Goal: Task Accomplishment & Management: Complete application form

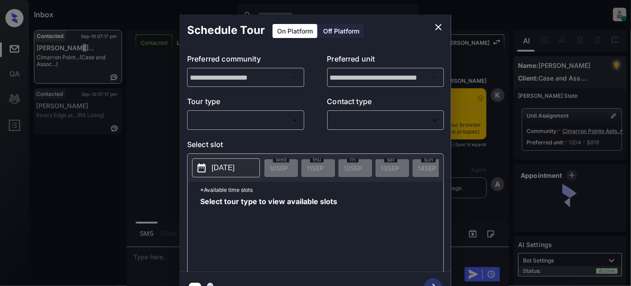
scroll to position [4695, 0]
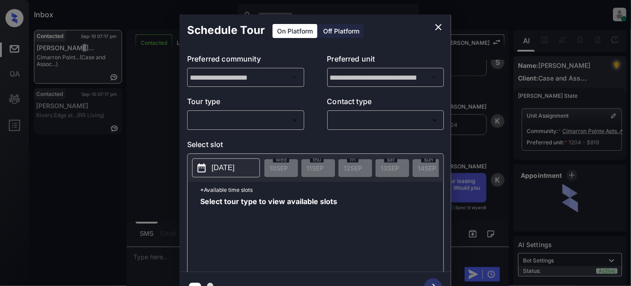
click at [281, 122] on body "Inbox Juan Carlos Manantan Online Set yourself offline Set yourself on break Pr…" at bounding box center [315, 143] width 631 height 286
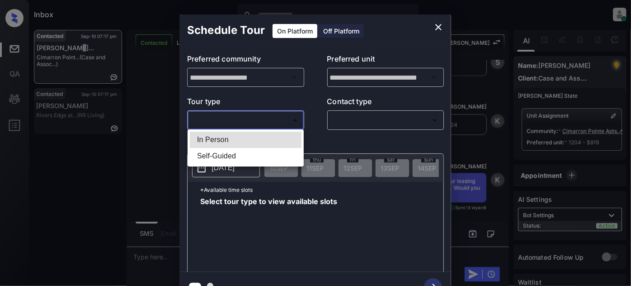
click at [243, 143] on li "In Person" at bounding box center [246, 140] width 112 height 16
type input "********"
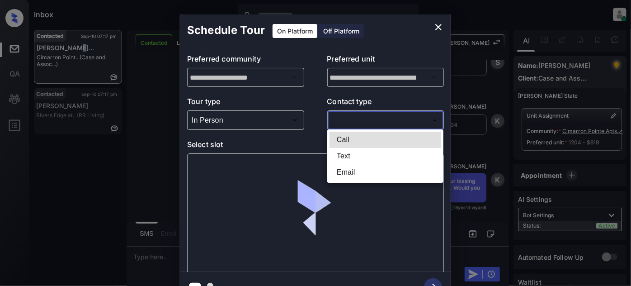
click at [374, 117] on body "Inbox Juan Carlos Manantan Online Set yourself offline Set yourself on break Pr…" at bounding box center [315, 143] width 631 height 286
click at [358, 157] on li "Text" at bounding box center [386, 156] width 112 height 16
type input "****"
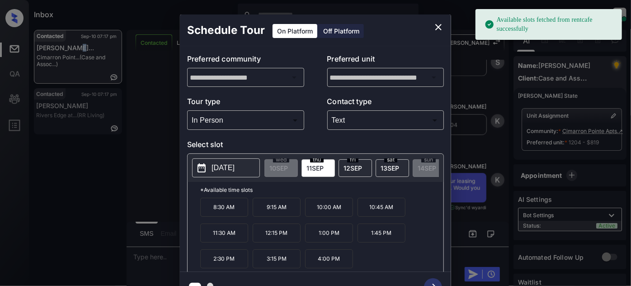
click at [235, 160] on button "[DATE]" at bounding box center [226, 167] width 68 height 19
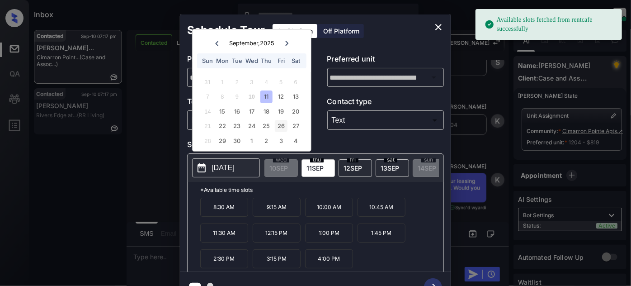
click at [280, 129] on div "26" at bounding box center [281, 126] width 12 height 12
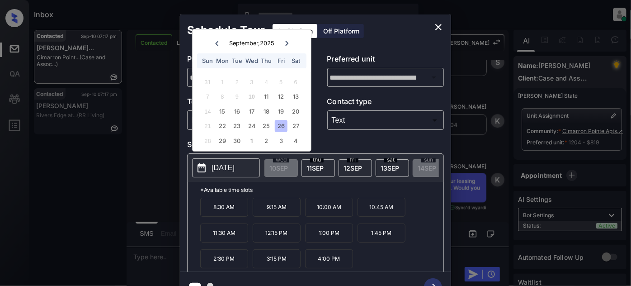
click at [212, 211] on p "8:30 AM" at bounding box center [224, 207] width 48 height 19
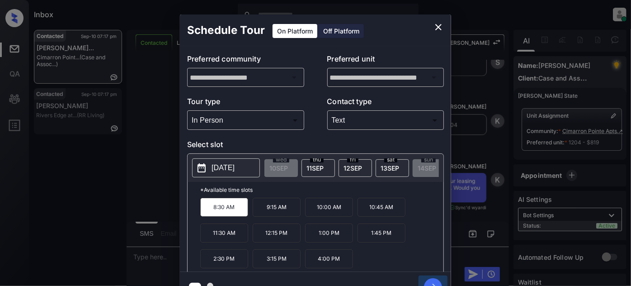
click at [433, 279] on icon "button" at bounding box center [433, 287] width 18 height 18
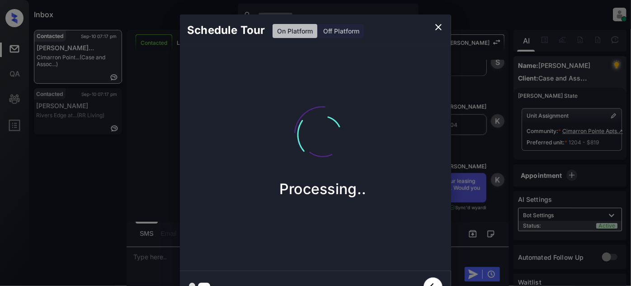
click at [433, 28] on button "close" at bounding box center [439, 27] width 18 height 18
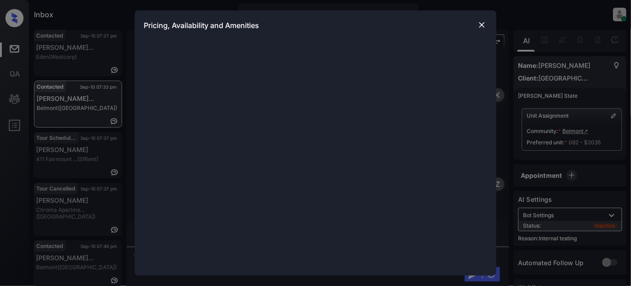
scroll to position [1322, 0]
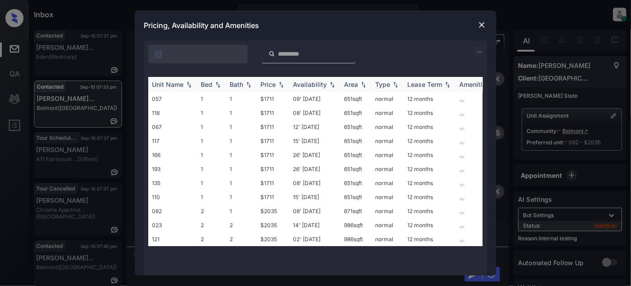
click at [276, 81] on div "Price" at bounding box center [272, 84] width 25 height 8
click at [318, 99] on td "09' Jun 25" at bounding box center [314, 99] width 51 height 14
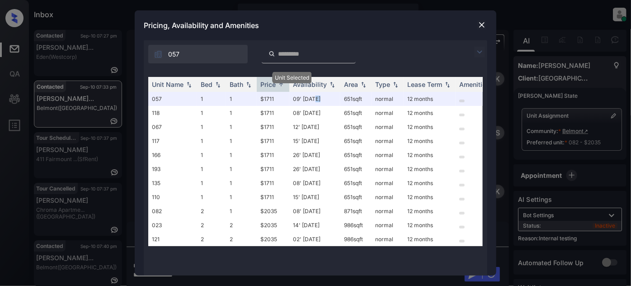
click at [482, 27] on img at bounding box center [481, 24] width 9 height 9
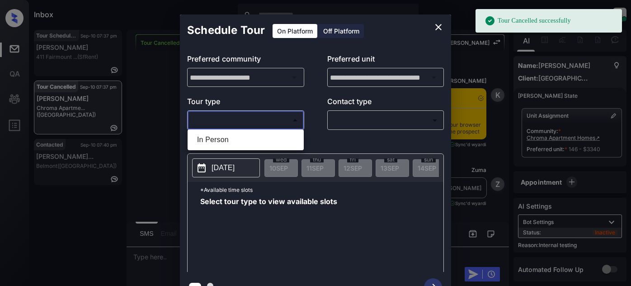
click at [222, 117] on body "Tour Cancelled successfully Inbox Juan Carlos Manantan Online Set yourself offl…" at bounding box center [315, 143] width 631 height 286
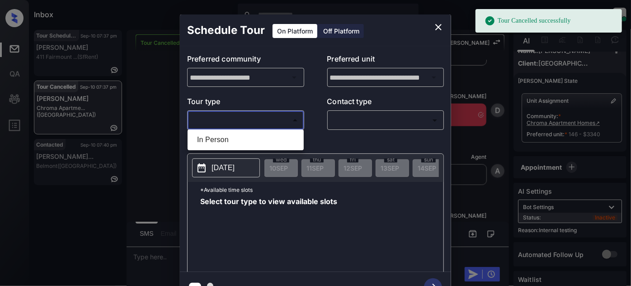
click at [215, 143] on li "In Person" at bounding box center [246, 140] width 112 height 16
type input "********"
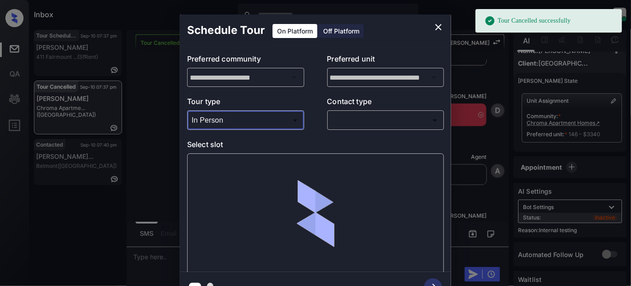
click at [350, 109] on p "Contact type" at bounding box center [385, 103] width 117 height 14
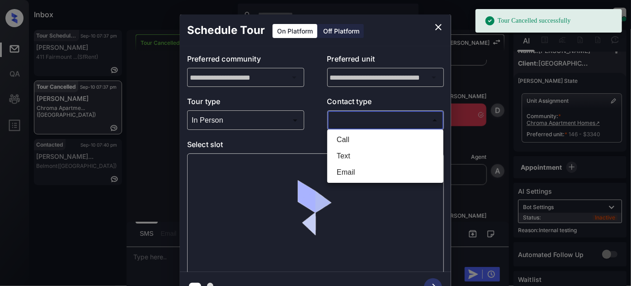
click at [354, 123] on body "Tour Cancelled successfully Inbox Juan Carlos Manantan Online Set yourself offl…" at bounding box center [315, 143] width 631 height 286
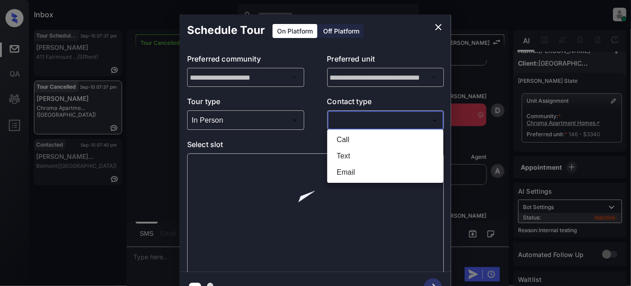
click at [339, 155] on li "Text" at bounding box center [386, 156] width 112 height 16
type input "****"
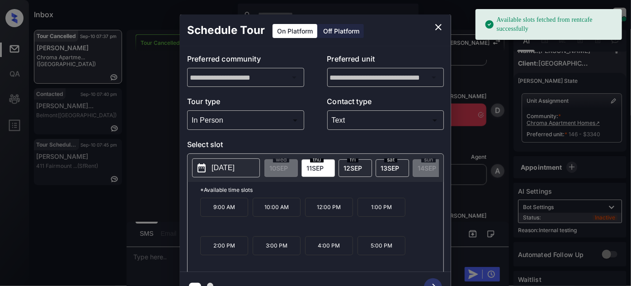
click at [397, 165] on span "13 SEP" at bounding box center [390, 168] width 19 height 8
drag, startPoint x: 284, startPoint y: 254, endPoint x: 297, endPoint y: 257, distance: 12.5
click at [284, 254] on p "2:00 PM" at bounding box center [277, 245] width 48 height 19
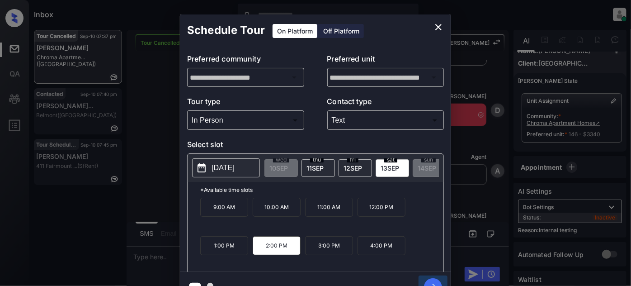
click at [429, 281] on icon "button" at bounding box center [433, 287] width 18 height 18
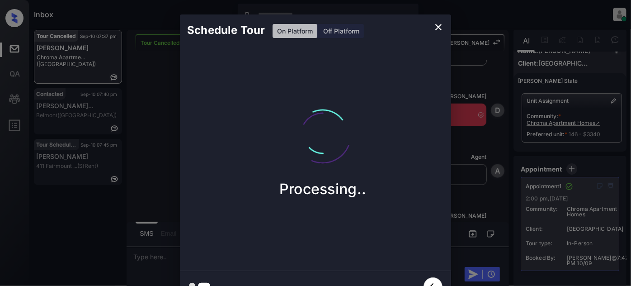
drag, startPoint x: 452, startPoint y: 159, endPoint x: 455, endPoint y: 153, distance: 6.5
click at [455, 153] on div "Schedule Tour On Platform Off Platform Processing.." at bounding box center [315, 158] width 631 height 317
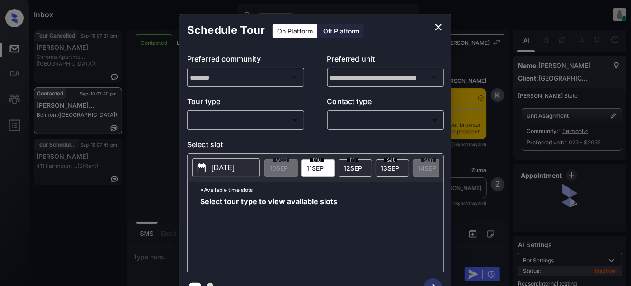
scroll to position [14, 0]
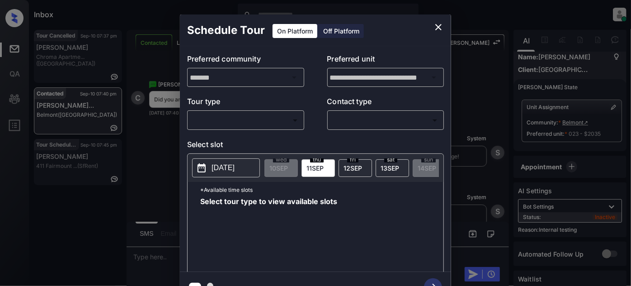
click at [284, 120] on body "Inbox [PERSON_NAME] Online Set yourself offline Set yourself on break Profile S…" at bounding box center [315, 143] width 631 height 286
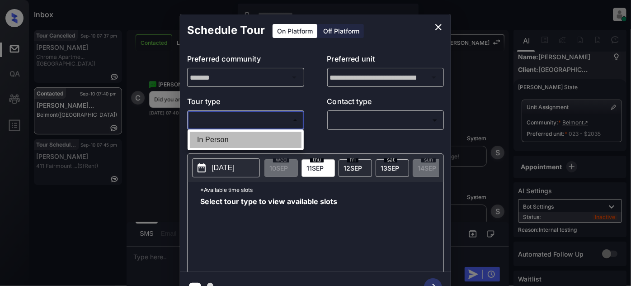
click at [253, 138] on li "In Person" at bounding box center [246, 140] width 112 height 16
type input "********"
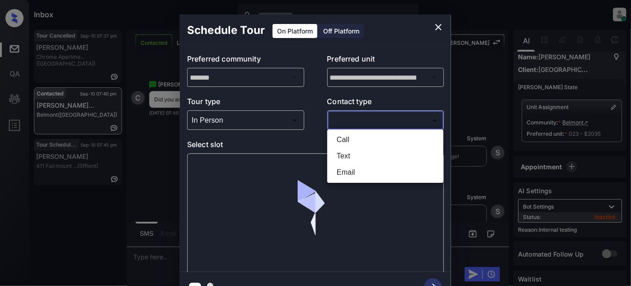
click at [360, 124] on body "Inbox [PERSON_NAME] Online Set yourself offline Set yourself on break Profile S…" at bounding box center [315, 143] width 631 height 286
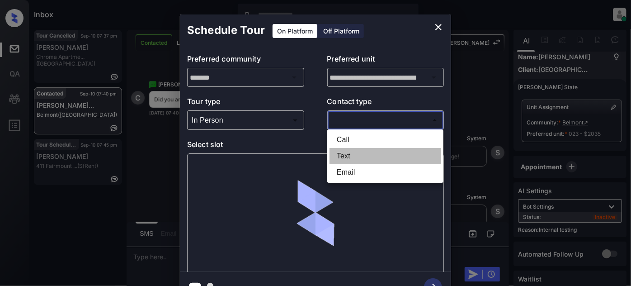
click at [351, 152] on li "Text" at bounding box center [386, 156] width 112 height 16
type input "****"
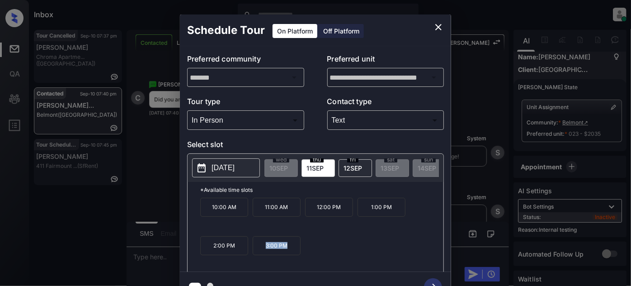
drag, startPoint x: 282, startPoint y: 250, endPoint x: 302, endPoint y: 187, distance: 66.3
click at [256, 259] on div "10:00 AM 11:00 AM 12:00 PM 1:00 PM 2:00 PM 3:00 PM" at bounding box center [321, 234] width 243 height 72
copy p "3:00 PM"
click at [441, 23] on icon "close" at bounding box center [438, 27] width 11 height 11
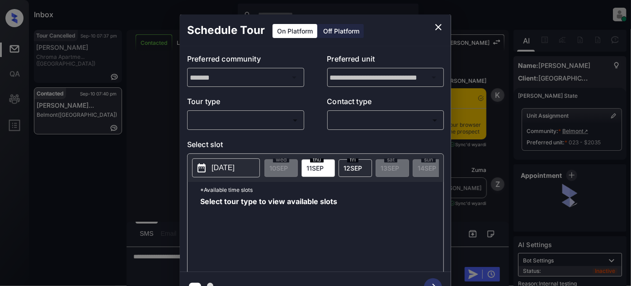
scroll to position [14, 0]
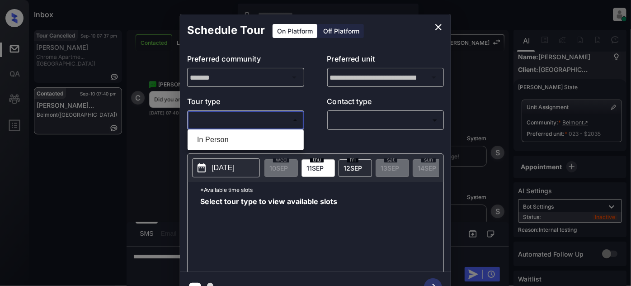
click at [258, 126] on body "Inbox Juan Carlos Manantan Online Set yourself offline Set yourself on break Pr…" at bounding box center [315, 143] width 631 height 286
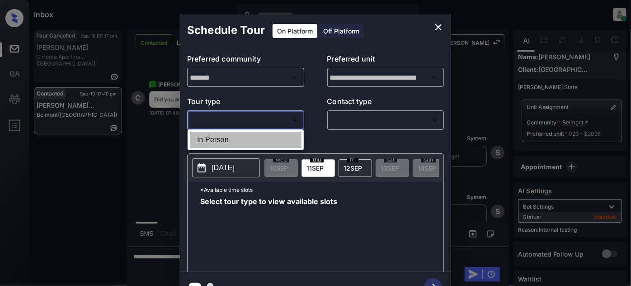
click at [247, 137] on li "In Person" at bounding box center [246, 140] width 112 height 16
type input "********"
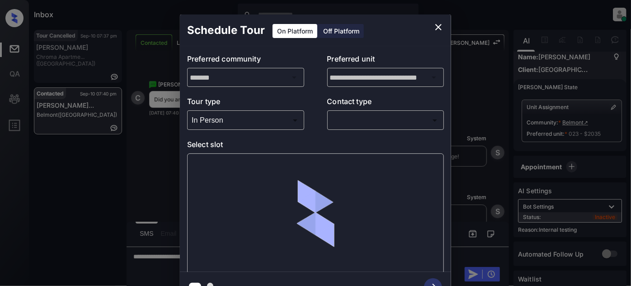
click at [360, 130] on div "**********" at bounding box center [315, 159] width 271 height 226
click at [362, 124] on body "Inbox Juan Carlos Manantan Online Set yourself offline Set yourself on break Pr…" at bounding box center [315, 143] width 631 height 286
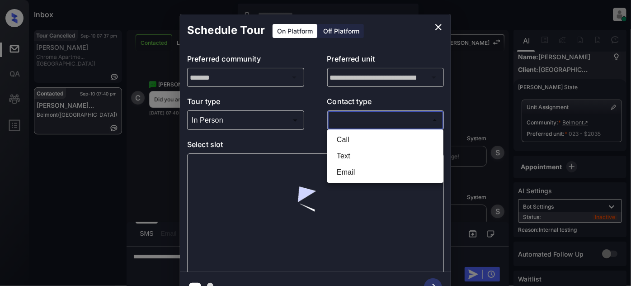
click at [348, 156] on li "Text" at bounding box center [386, 156] width 112 height 16
type input "****"
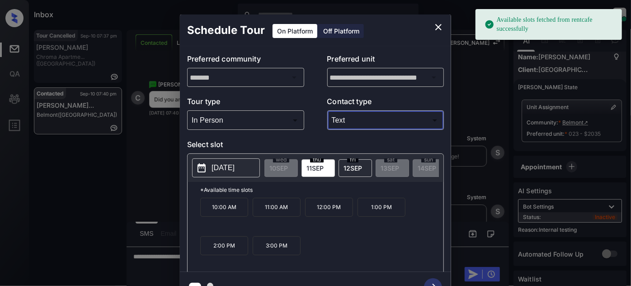
click at [222, 164] on p "[DATE]" at bounding box center [223, 167] width 23 height 11
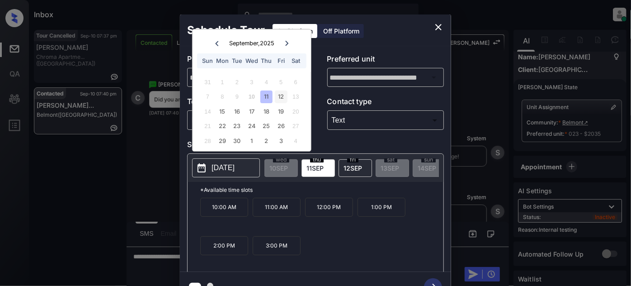
click at [279, 95] on div "12" at bounding box center [281, 96] width 12 height 12
click at [221, 111] on div "15" at bounding box center [222, 111] width 12 height 12
click at [236, 112] on div "16" at bounding box center [237, 111] width 12 height 12
click at [251, 113] on div "17" at bounding box center [251, 111] width 12 height 12
click at [266, 113] on div "18" at bounding box center [266, 111] width 12 height 12
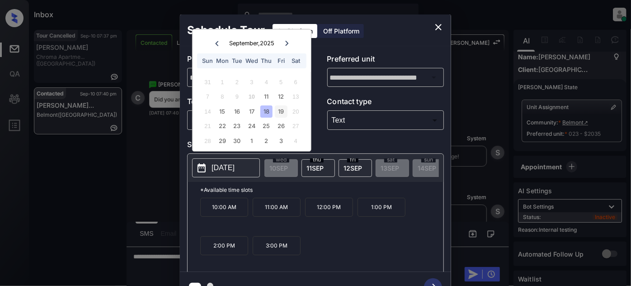
click at [282, 113] on div "19" at bounding box center [281, 111] width 12 height 12
click at [434, 31] on icon "close" at bounding box center [438, 27] width 11 height 11
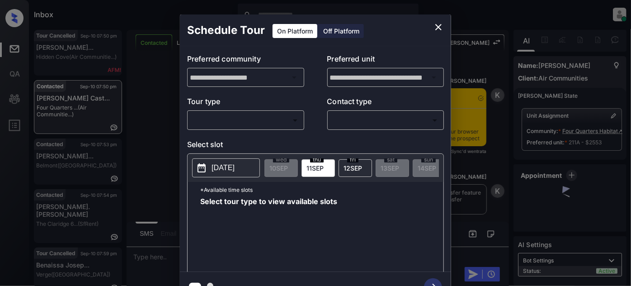
scroll to position [3380, 0]
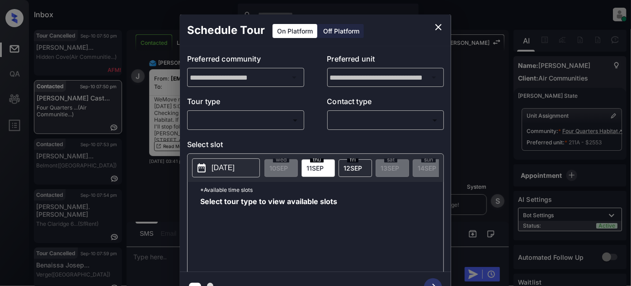
click at [258, 114] on body "Inbox [PERSON_NAME] Online Set yourself offline Set yourself on break Profile S…" at bounding box center [315, 143] width 631 height 286
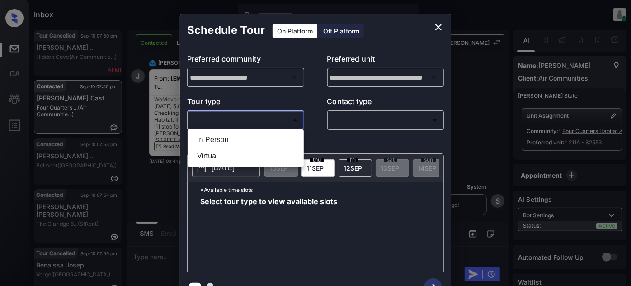
click at [223, 141] on li "In Person" at bounding box center [246, 140] width 112 height 16
type input "********"
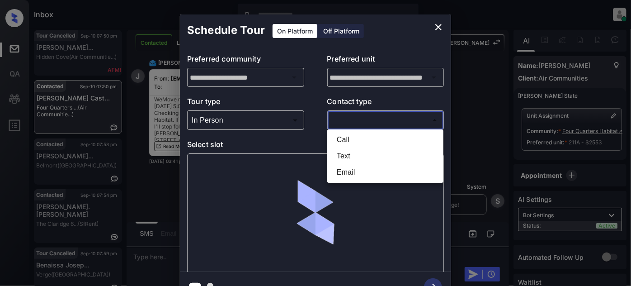
click at [359, 114] on body "Inbox [PERSON_NAME] Online Set yourself offline Set yourself on break Profile S…" at bounding box center [315, 143] width 631 height 286
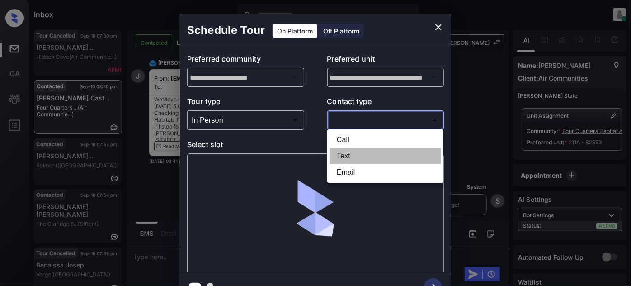
click at [334, 152] on li "Text" at bounding box center [386, 156] width 112 height 16
type input "****"
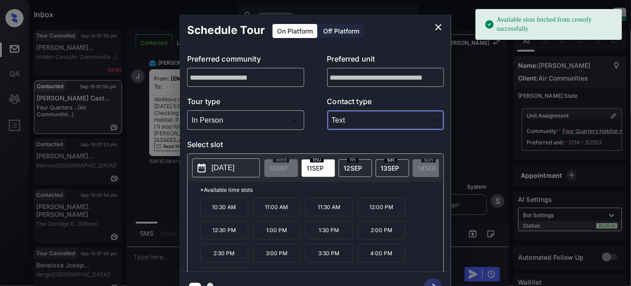
click at [211, 165] on button "[DATE]" at bounding box center [226, 167] width 68 height 19
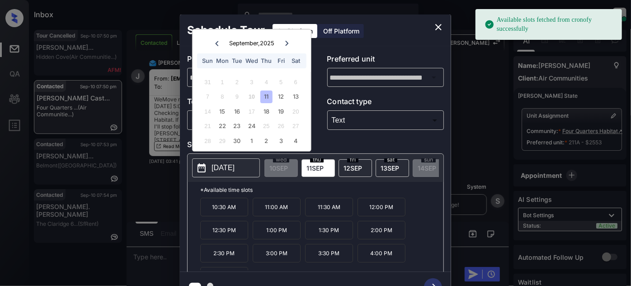
click at [296, 110] on div "20" at bounding box center [296, 111] width 12 height 12
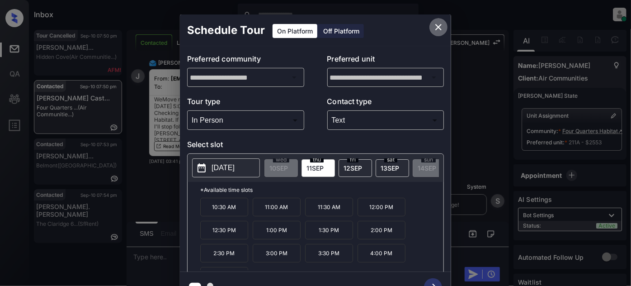
click at [431, 24] on button "close" at bounding box center [439, 27] width 18 height 18
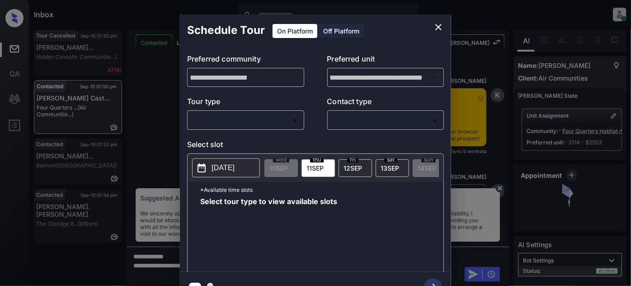
scroll to position [3380, 0]
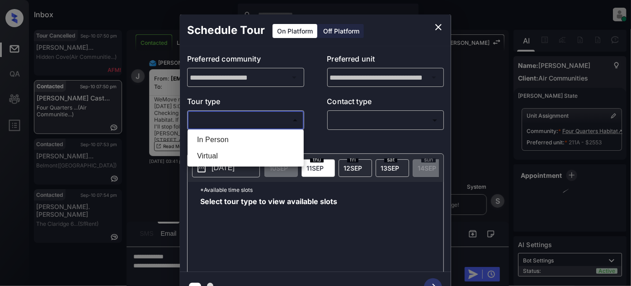
drag, startPoint x: 288, startPoint y: 121, endPoint x: 262, endPoint y: 135, distance: 29.1
click at [288, 121] on body "Inbox [PERSON_NAME] Online Set yourself offline Set yourself on break Profile S…" at bounding box center [315, 143] width 631 height 286
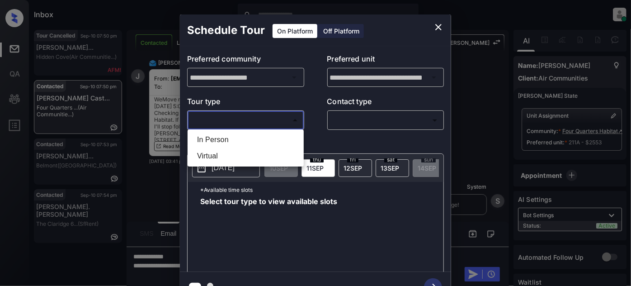
click at [255, 137] on li "In Person" at bounding box center [246, 140] width 112 height 16
type input "********"
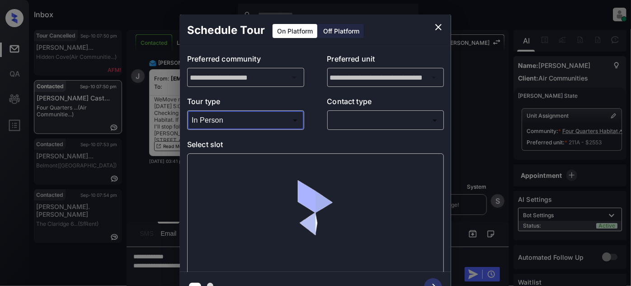
click at [378, 121] on body "Inbox [PERSON_NAME] Online Set yourself offline Set yourself on break Profile S…" at bounding box center [315, 143] width 631 height 286
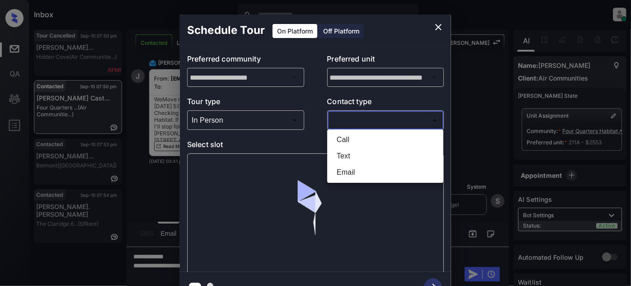
click at [363, 154] on li "Text" at bounding box center [386, 156] width 112 height 16
type input "****"
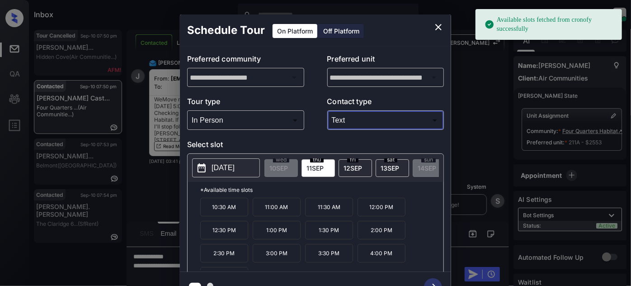
click at [212, 156] on div "2025-09-11 wed 10 SEP thu 11 SEP fri 12 SEP sat 13 SEP sun 14 SEP mon 15 SEP tu…" at bounding box center [316, 168] width 256 height 28
click at [219, 163] on p "[DATE]" at bounding box center [223, 167] width 23 height 11
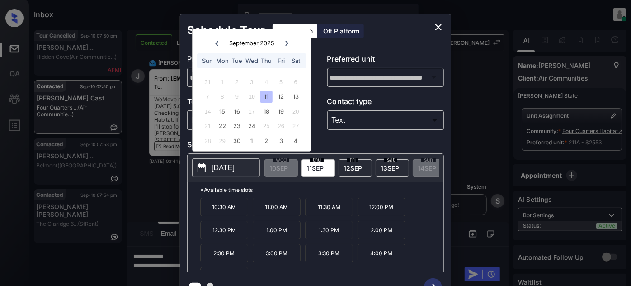
click at [158, 194] on div "**********" at bounding box center [315, 158] width 631 height 317
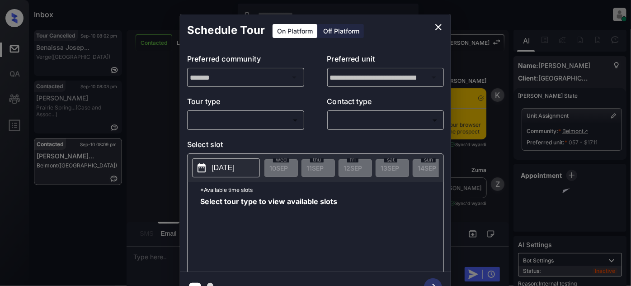
scroll to position [962, 0]
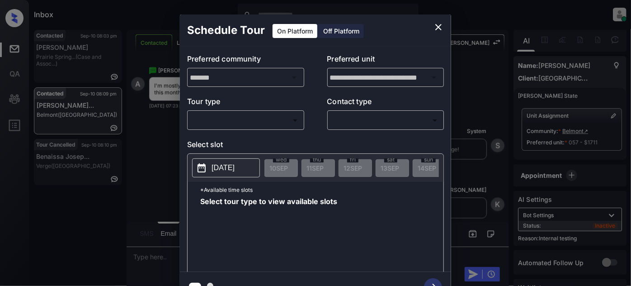
click at [295, 122] on body "Inbox [PERSON_NAME] Online Set yourself offline Set yourself on break Profile S…" at bounding box center [315, 143] width 631 height 286
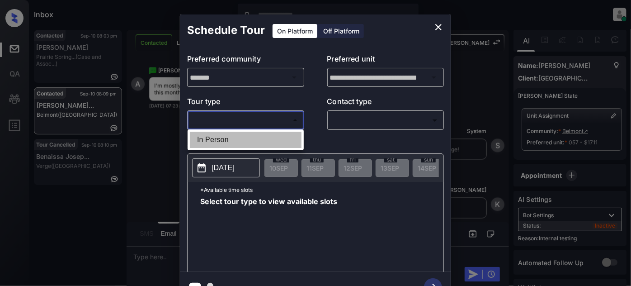
click at [234, 145] on li "In Person" at bounding box center [246, 140] width 112 height 16
type input "********"
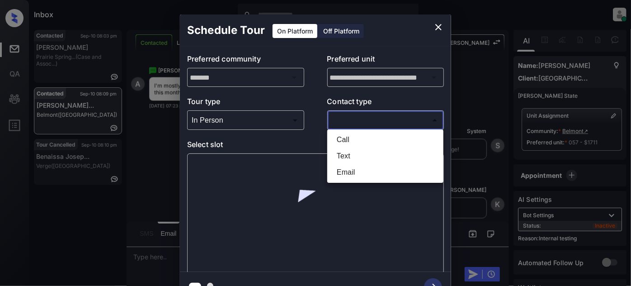
click at [371, 118] on body "Inbox [PERSON_NAME] Online Set yourself offline Set yourself on break Profile S…" at bounding box center [315, 143] width 631 height 286
click at [347, 157] on li "Text" at bounding box center [386, 156] width 112 height 16
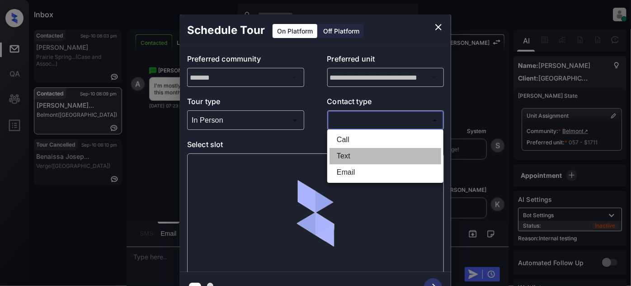
type input "****"
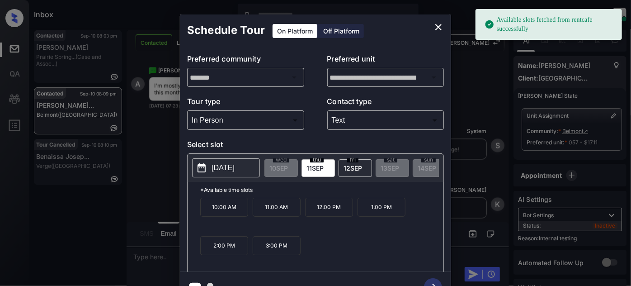
click at [354, 168] on span "12 SEP" at bounding box center [353, 168] width 19 height 8
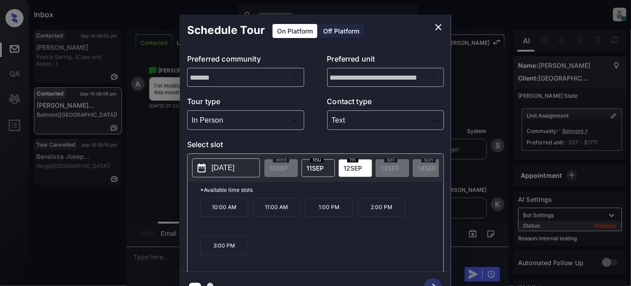
click at [247, 173] on button "2025-09-12" at bounding box center [226, 167] width 68 height 19
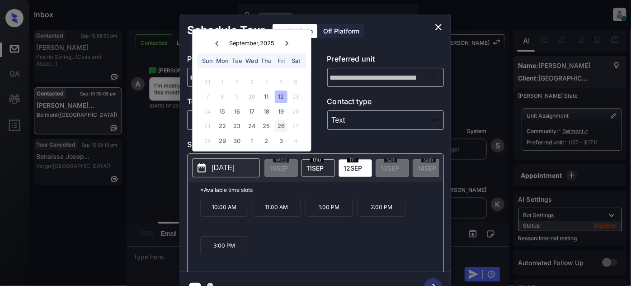
click at [280, 131] on div "26" at bounding box center [281, 126] width 12 height 12
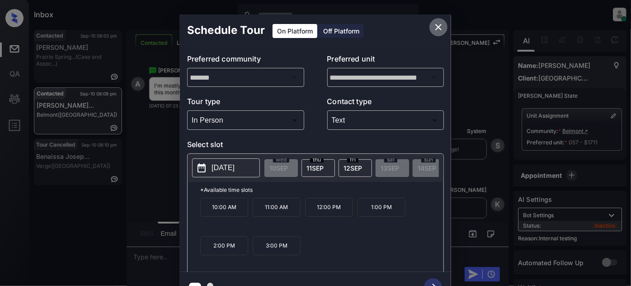
click at [439, 28] on icon "close" at bounding box center [438, 27] width 11 height 11
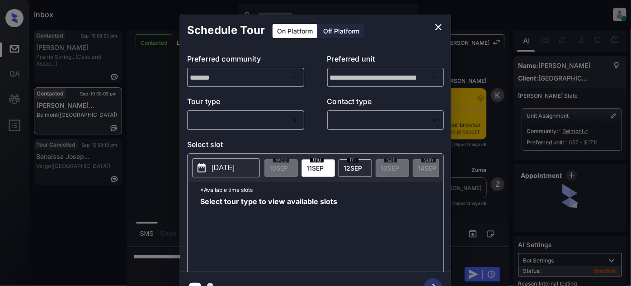
scroll to position [1619, 0]
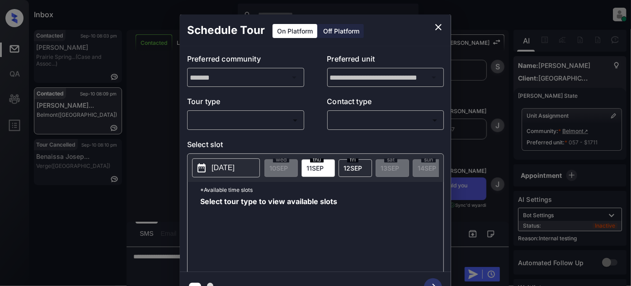
click at [297, 126] on body "Inbox [PERSON_NAME] Online Set yourself offline Set yourself on break Profile S…" at bounding box center [315, 143] width 631 height 286
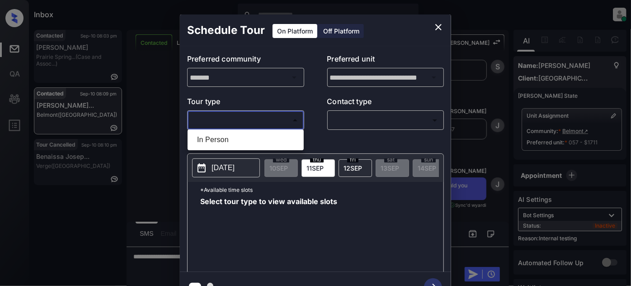
click at [254, 136] on li "In Person" at bounding box center [246, 140] width 112 height 16
type input "********"
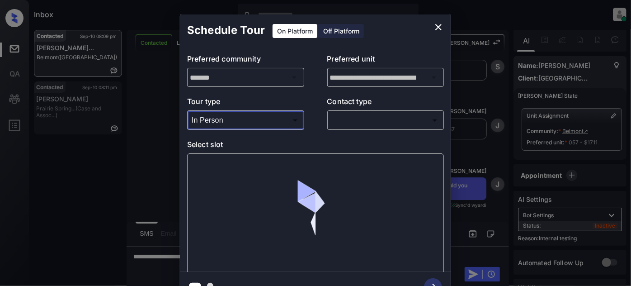
click at [345, 113] on body "Inbox [PERSON_NAME] Online Set yourself offline Set yourself on break Profile S…" at bounding box center [315, 143] width 631 height 286
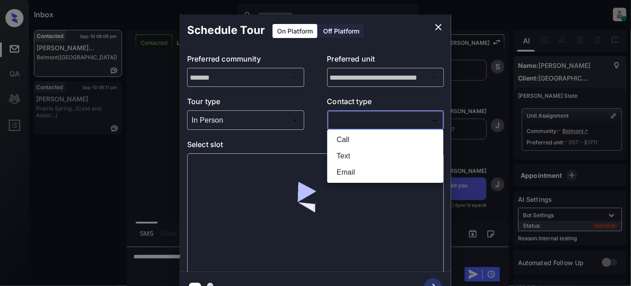
click at [349, 155] on li "Text" at bounding box center [386, 156] width 112 height 16
type input "****"
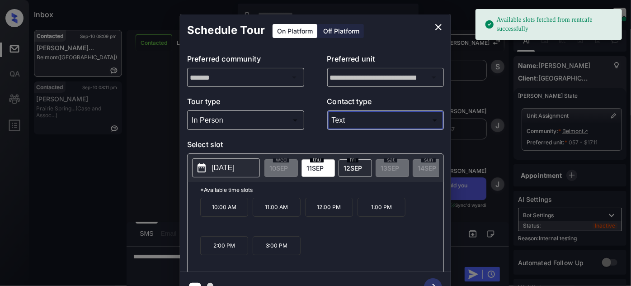
click at [232, 159] on button "[DATE]" at bounding box center [226, 167] width 68 height 19
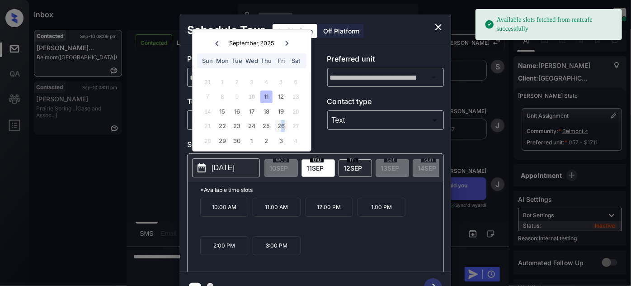
drag, startPoint x: 288, startPoint y: 123, endPoint x: 283, endPoint y: 125, distance: 6.0
click at [283, 125] on div "21 22 23 24 25 26 27" at bounding box center [251, 126] width 113 height 14
click at [283, 125] on div "26" at bounding box center [281, 126] width 12 height 12
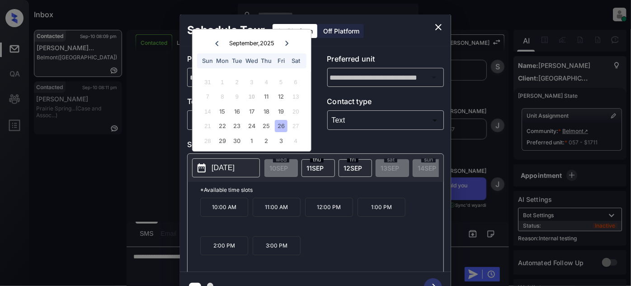
click at [439, 22] on icon "close" at bounding box center [438, 27] width 11 height 11
